Goal: Task Accomplishment & Management: Use online tool/utility

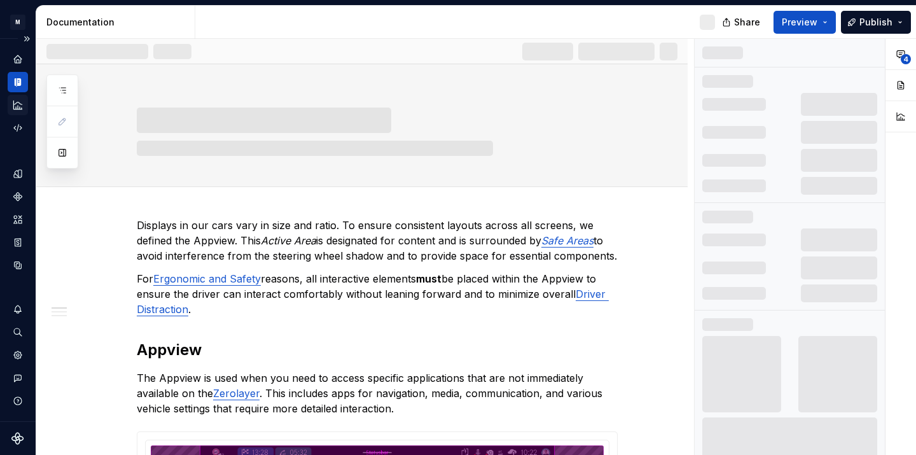
click at [17, 109] on icon "Analytics" at bounding box center [17, 105] width 8 height 8
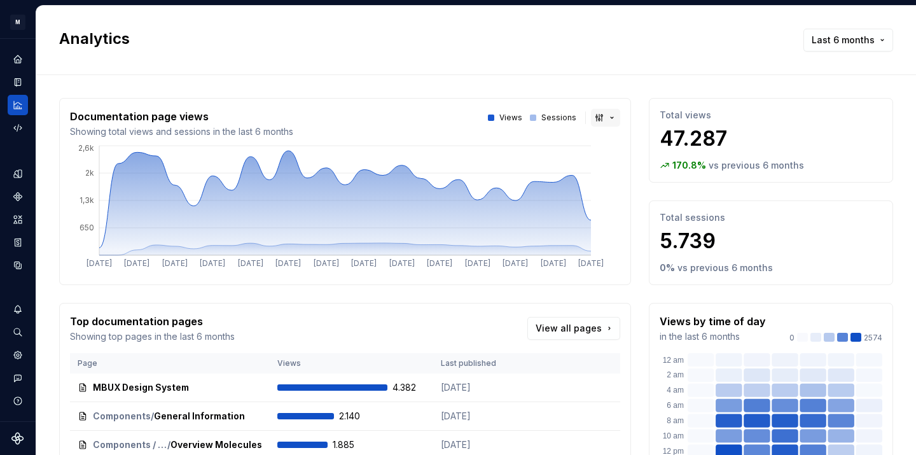
click at [606, 116] on button "button" at bounding box center [605, 118] width 29 height 18
click at [626, 156] on span "Bar chart" at bounding box center [648, 163] width 108 height 20
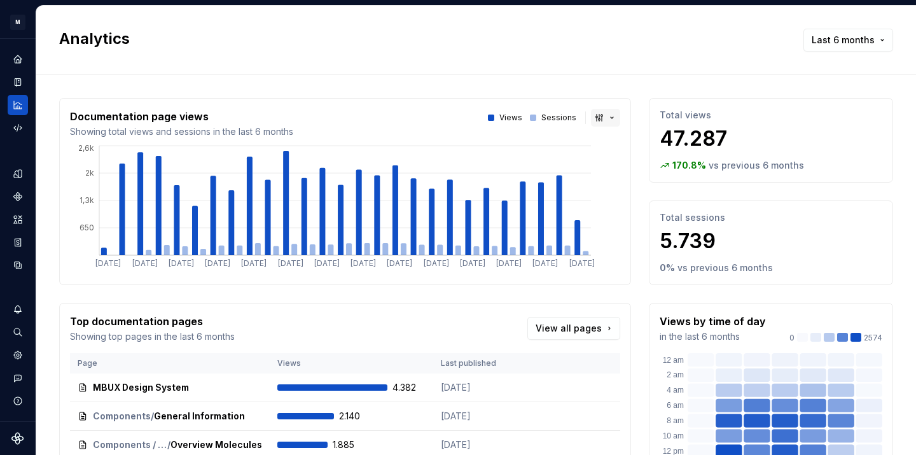
click at [609, 123] on button "button" at bounding box center [605, 118] width 29 height 18
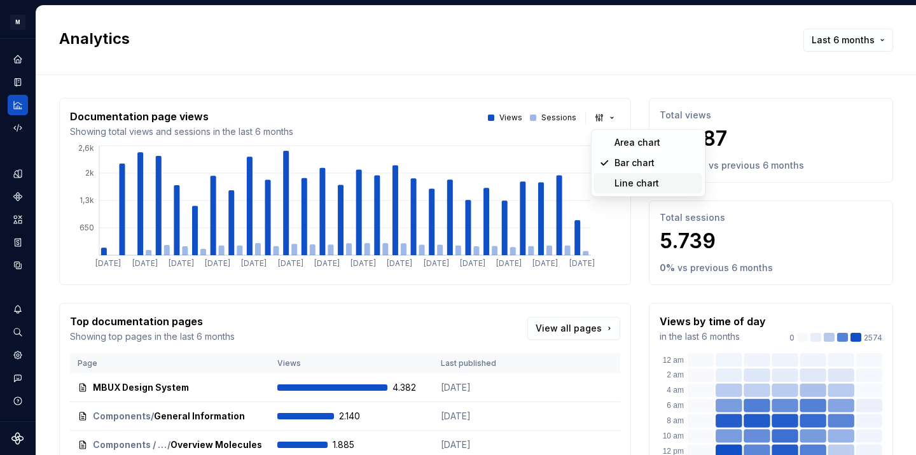
click at [627, 178] on div "Line chart" at bounding box center [637, 183] width 45 height 13
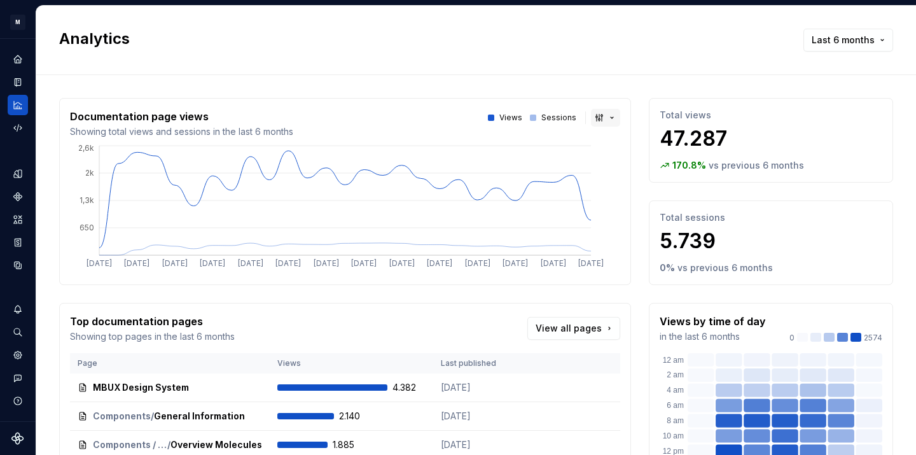
click at [599, 116] on button "button" at bounding box center [605, 118] width 29 height 18
click at [608, 143] on div "Suggestions" at bounding box center [604, 142] width 10 height 10
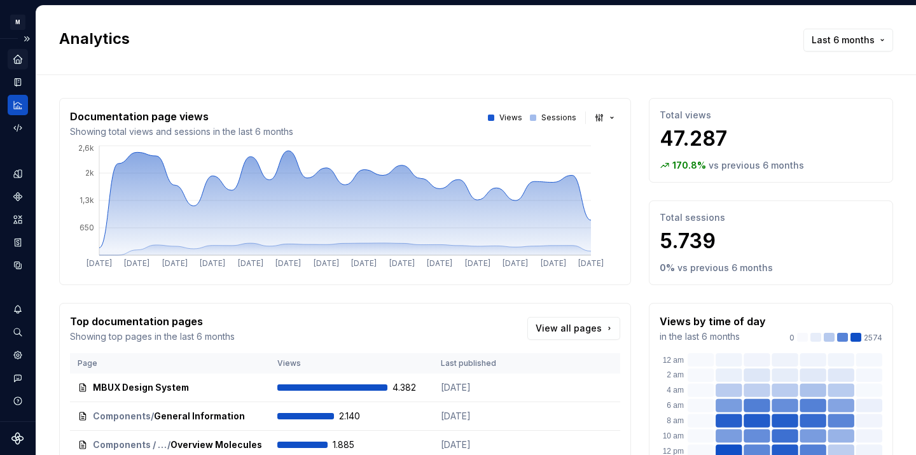
click at [17, 62] on icon "Home" at bounding box center [17, 59] width 8 height 8
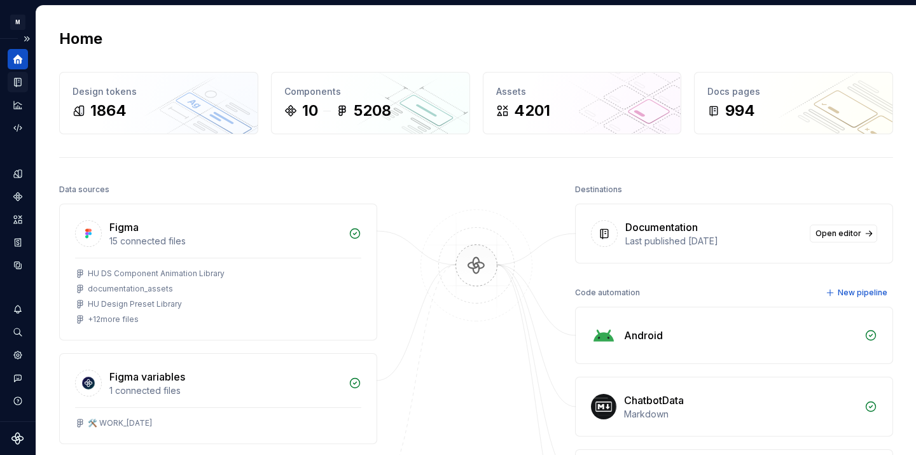
click at [24, 83] on div "Documentation" at bounding box center [18, 82] width 20 height 20
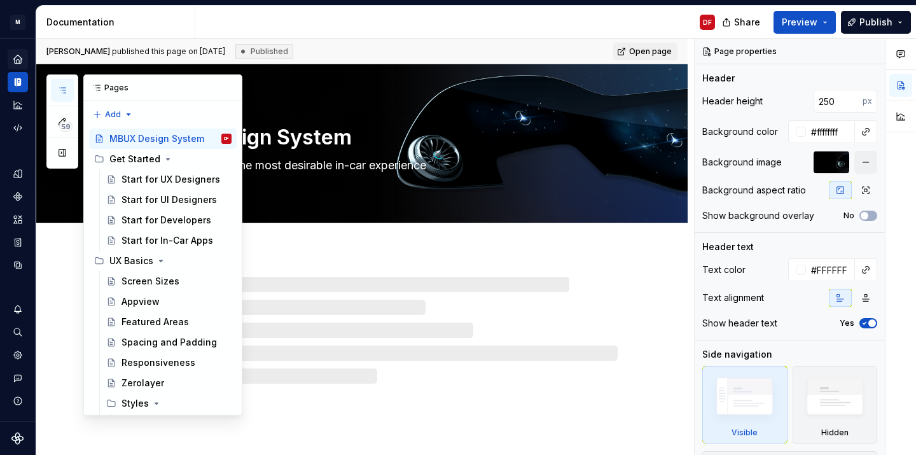
click at [67, 99] on button "button" at bounding box center [62, 90] width 23 height 23
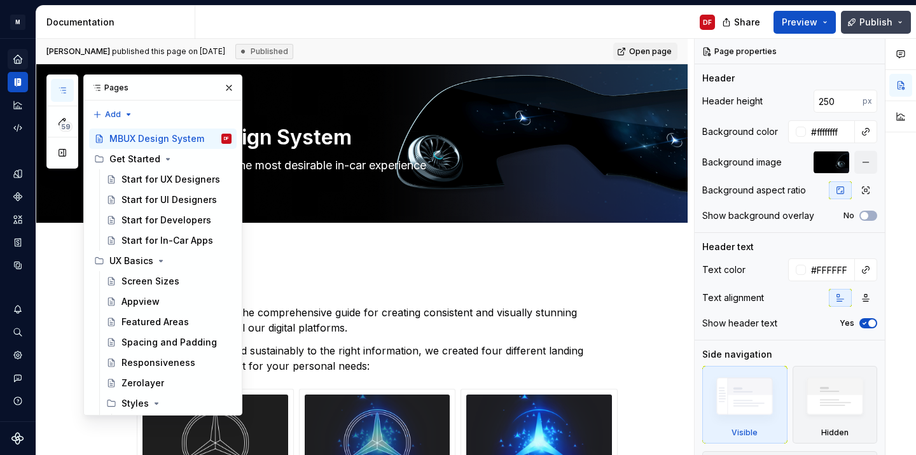
click at [867, 22] on span "Publish" at bounding box center [876, 22] width 33 height 13
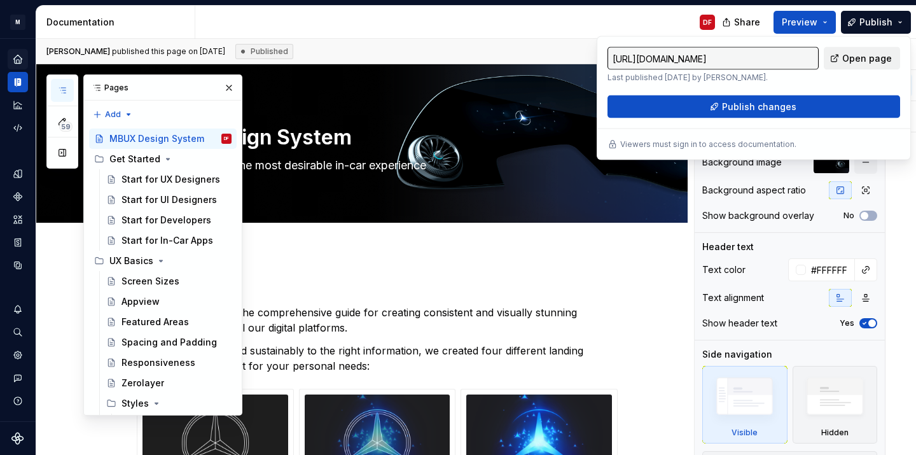
click at [867, 60] on span "Open page" at bounding box center [867, 58] width 50 height 13
type textarea "*"
